Goal: Task Accomplishment & Management: Complete application form

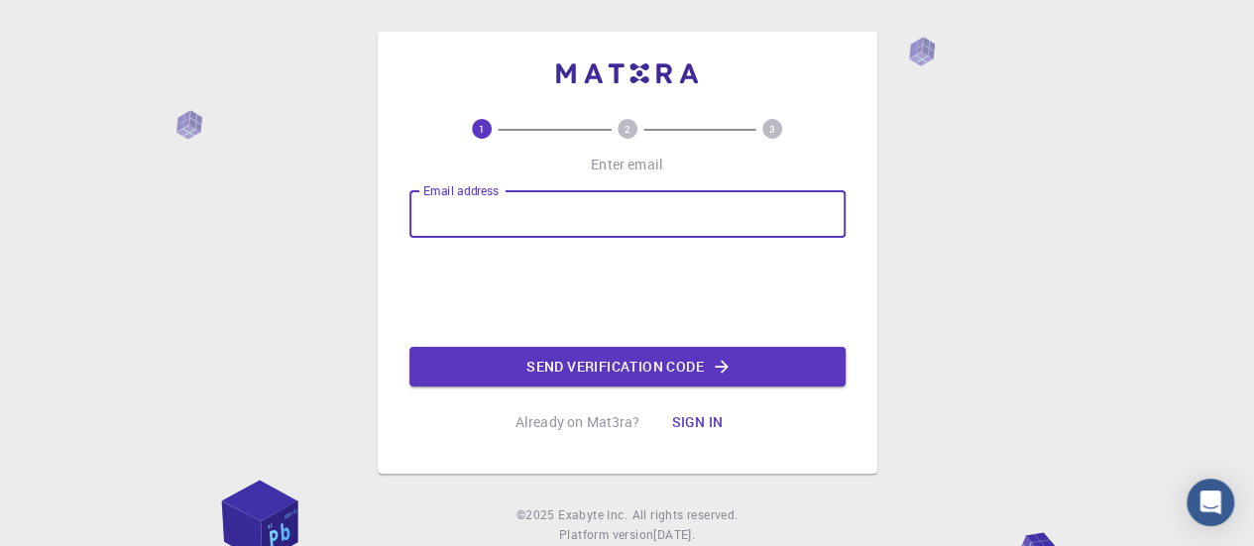
drag, startPoint x: 0, startPoint y: 0, endPoint x: 771, endPoint y: 207, distance: 798.6
click at [771, 207] on input "Email address" at bounding box center [627, 214] width 436 height 48
type input "[EMAIL_ADDRESS][DOMAIN_NAME]"
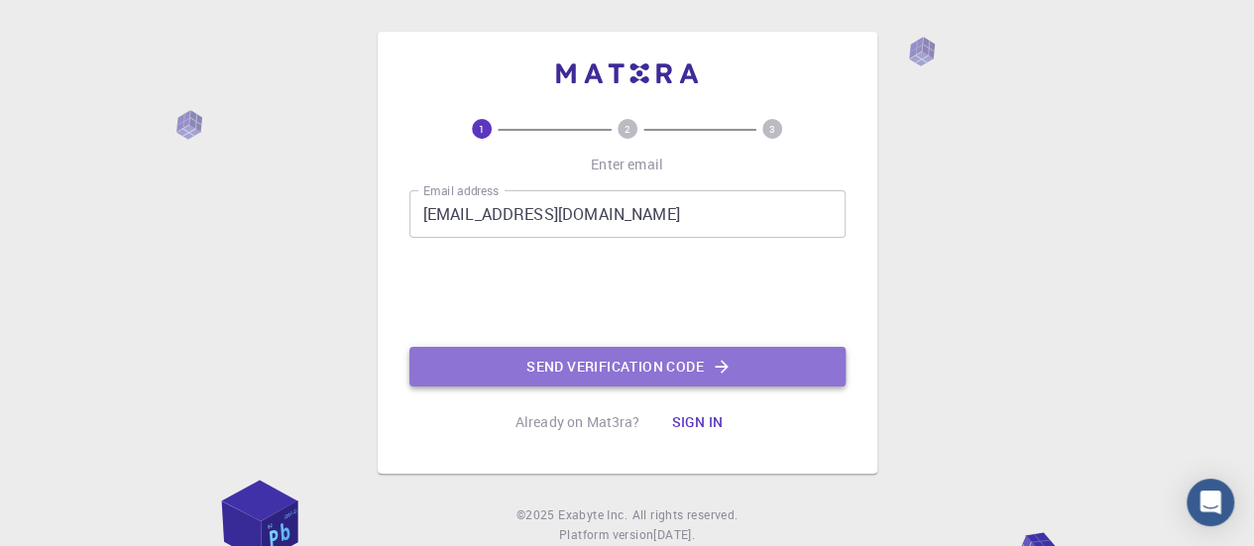
click at [557, 359] on button "Send verification code" at bounding box center [627, 367] width 436 height 40
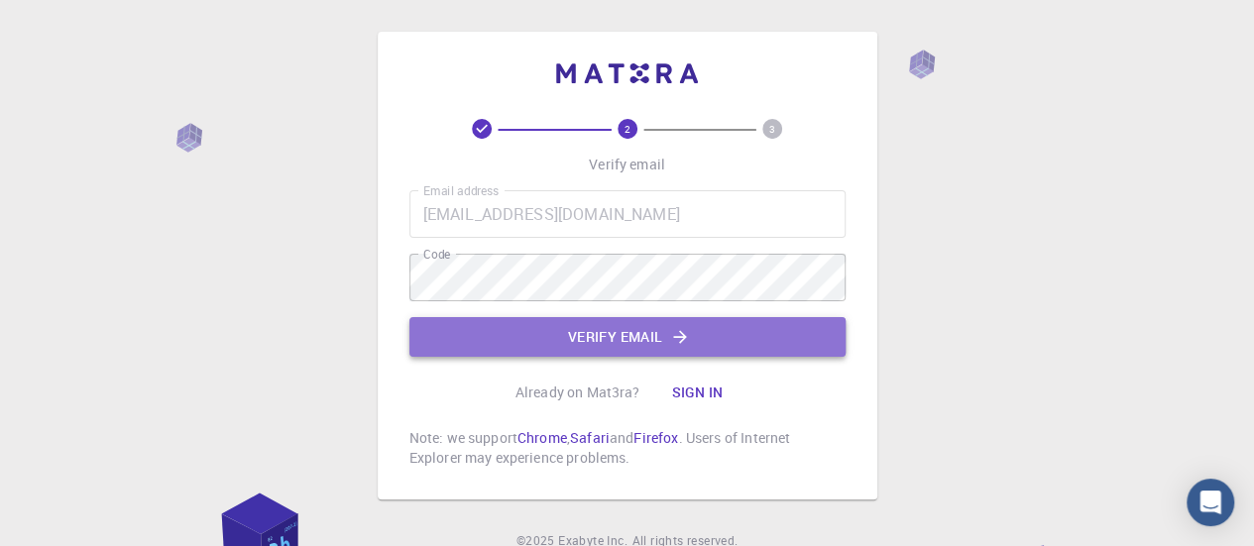
click at [595, 346] on button "Verify email" at bounding box center [627, 337] width 436 height 40
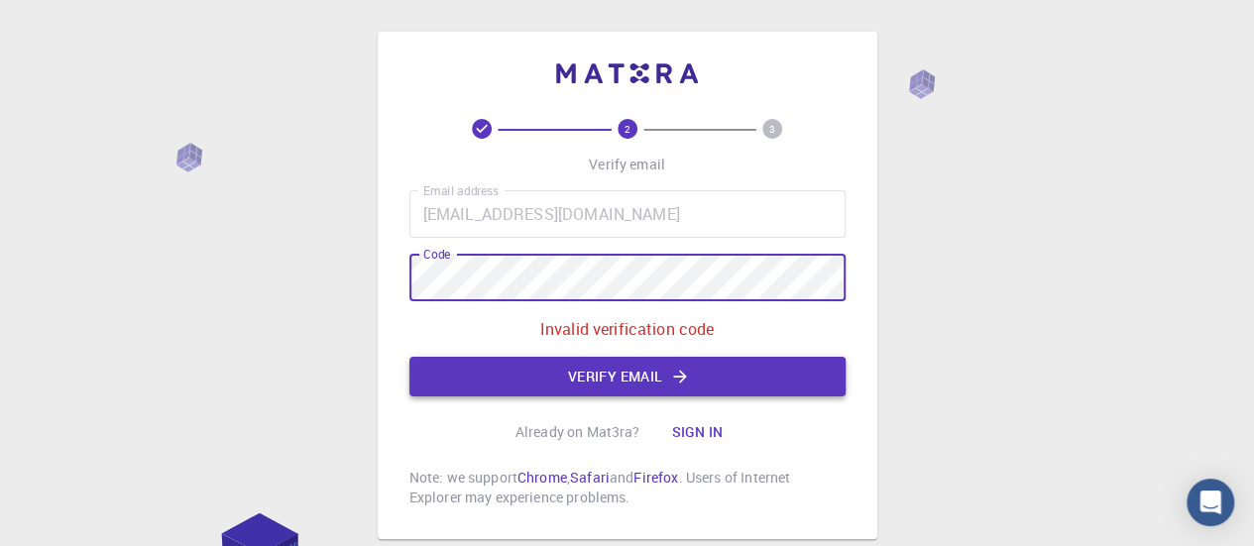
click at [637, 358] on button "Verify email" at bounding box center [627, 377] width 436 height 40
